Goal: Navigation & Orientation: Find specific page/section

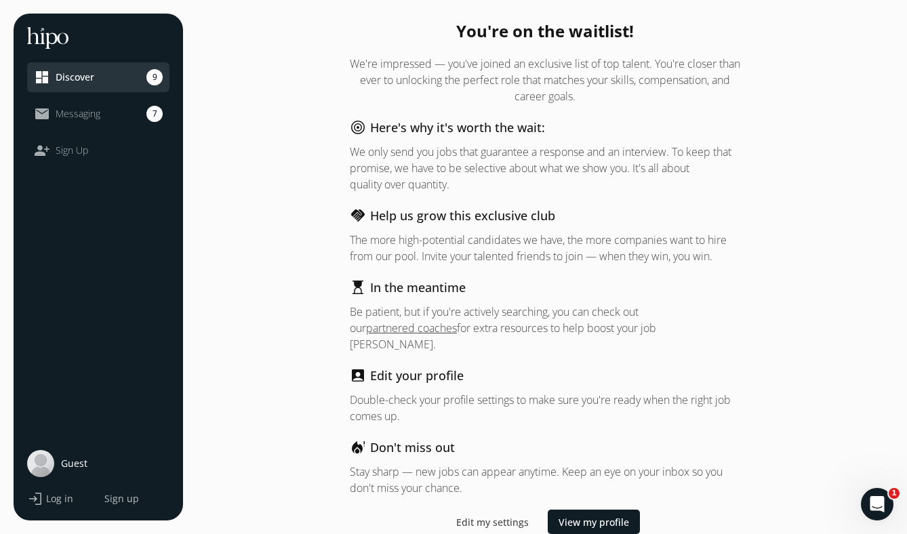
click at [64, 504] on span "Log in" at bounding box center [59, 499] width 27 height 14
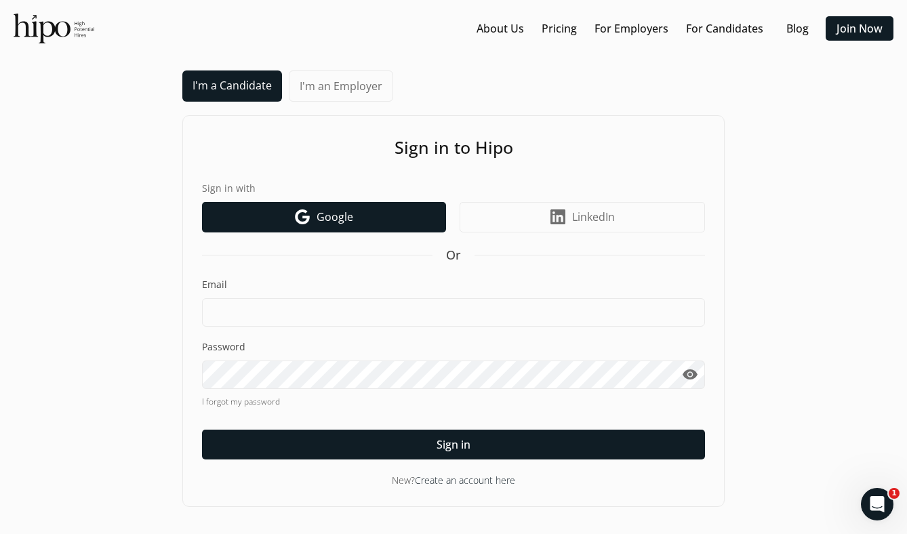
click at [371, 215] on link "Google icon Google" at bounding box center [324, 217] width 244 height 31
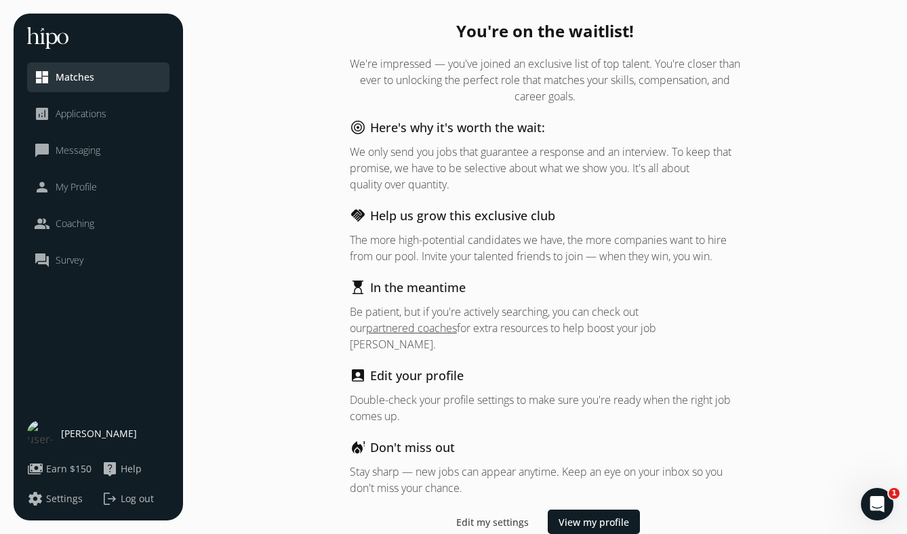
click at [110, 83] on link "dashboard Matches" at bounding box center [98, 77] width 129 height 16
